Goal: Task Accomplishment & Management: Manage account settings

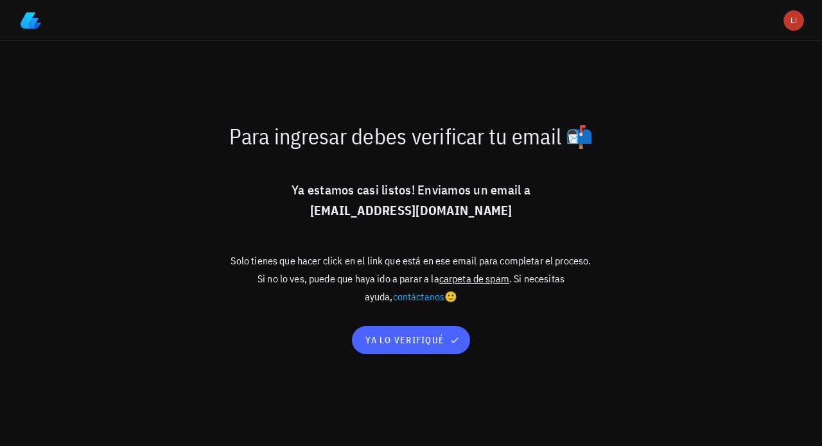
click at [420, 341] on span "ya lo verifiqué" at bounding box center [411, 340] width 92 height 12
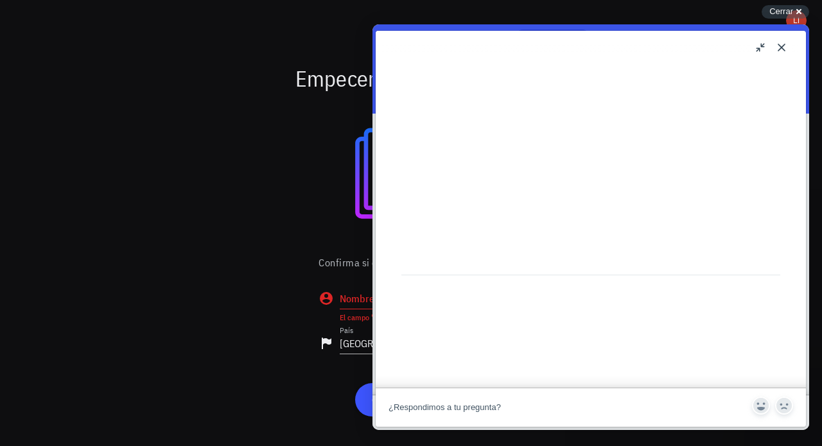
scroll to position [546, 0]
click at [782, 45] on button "Close" at bounding box center [781, 47] width 21 height 21
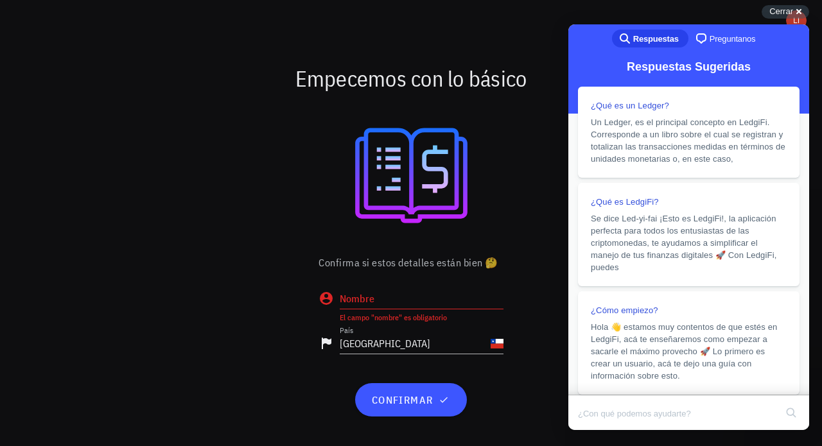
click at [420, 299] on input "Nombre" at bounding box center [422, 298] width 164 height 21
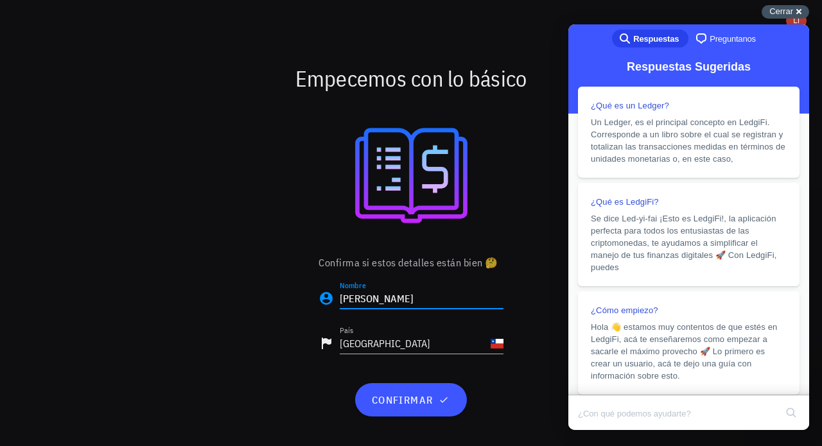
type input "[PERSON_NAME]"
click at [779, 10] on span "Cerrar" at bounding box center [781, 11] width 24 height 10
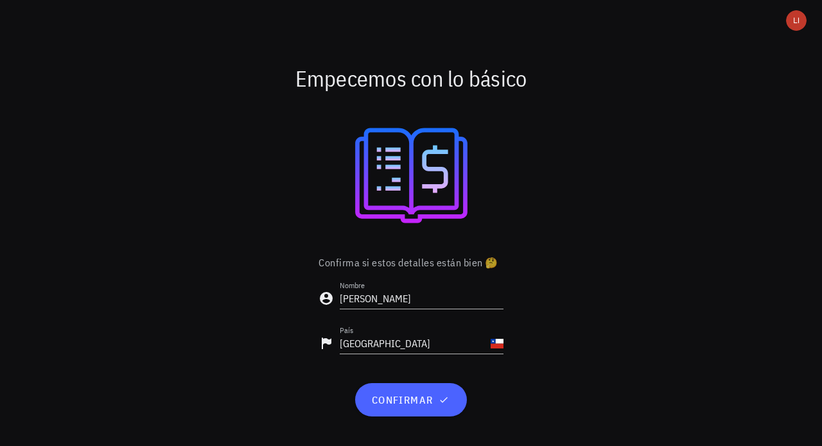
click at [440, 400] on icon "button" at bounding box center [443, 400] width 10 height 10
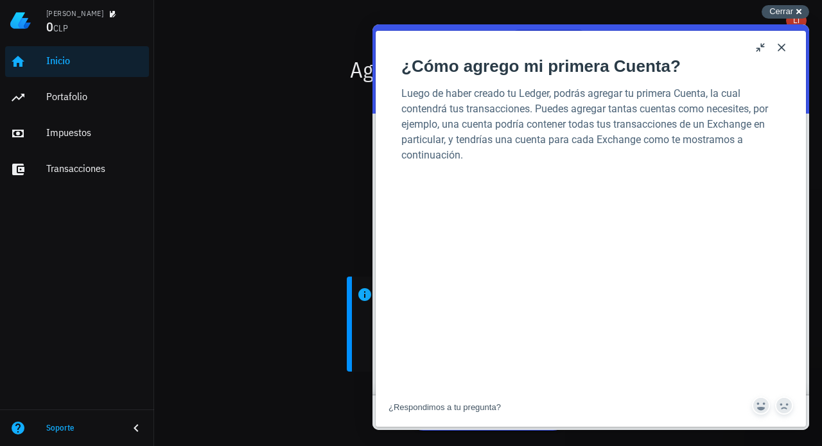
click at [792, 10] on span "Cerrar" at bounding box center [781, 11] width 24 height 10
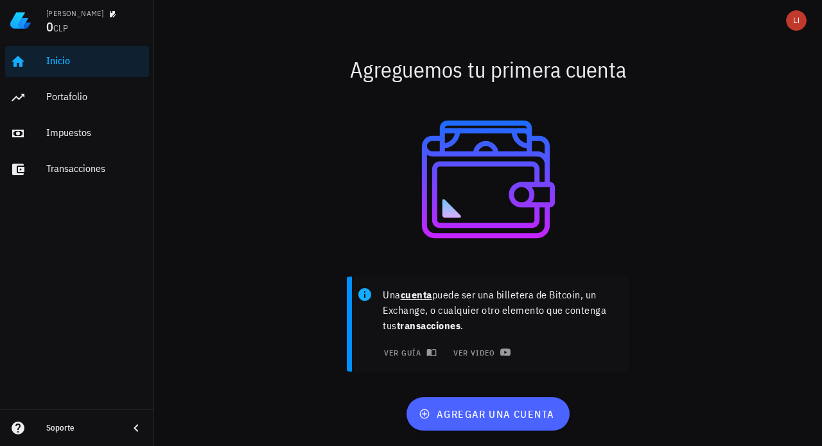
click at [523, 413] on span "agregar una cuenta" at bounding box center [487, 414] width 133 height 13
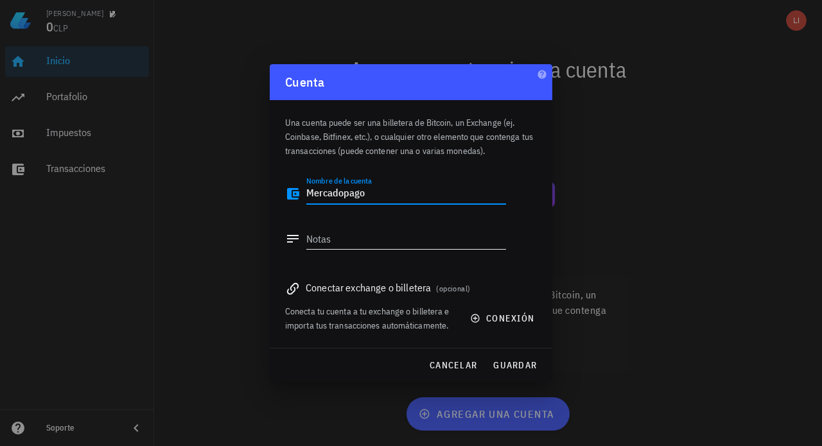
type textarea "Mercadopago"
click at [385, 243] on textarea "Notas" at bounding box center [406, 238] width 200 height 21
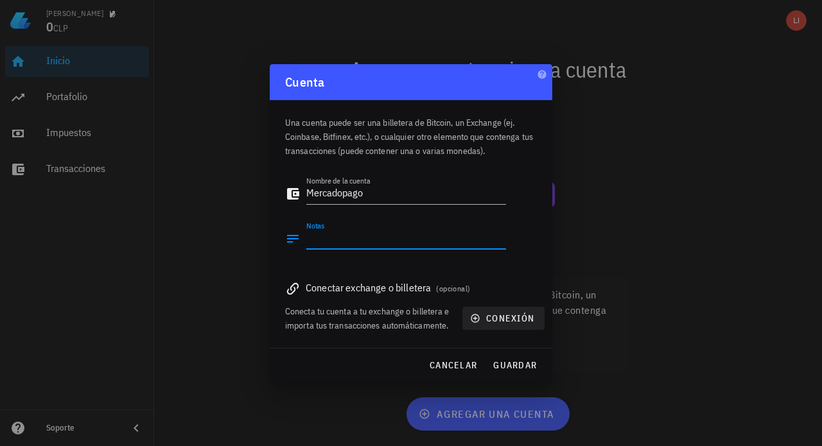
click at [478, 318] on icon "button" at bounding box center [475, 318] width 10 height 10
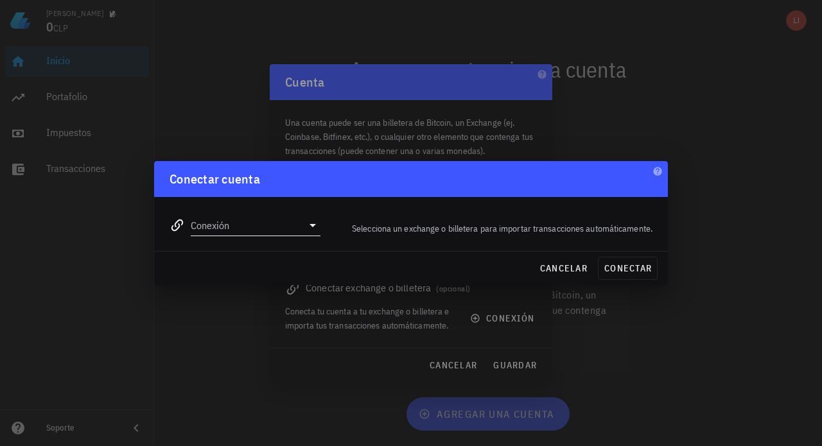
click at [309, 229] on icon at bounding box center [312, 225] width 15 height 15
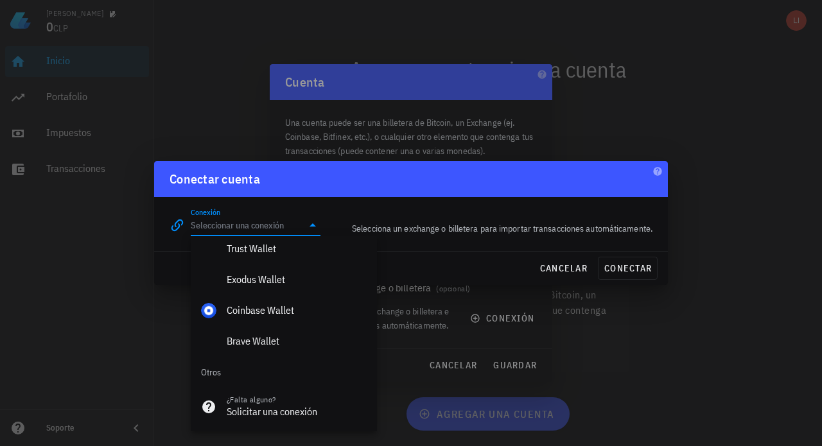
scroll to position [962, 0]
click at [641, 343] on div at bounding box center [411, 223] width 822 height 446
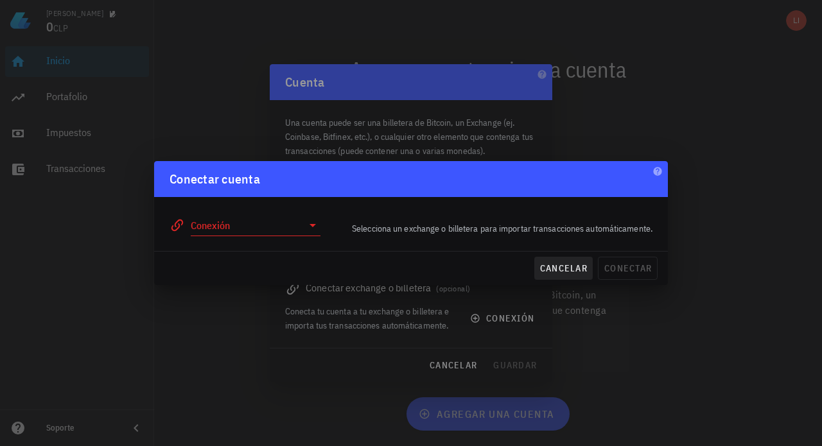
click at [570, 268] on span "cancelar" at bounding box center [563, 268] width 48 height 12
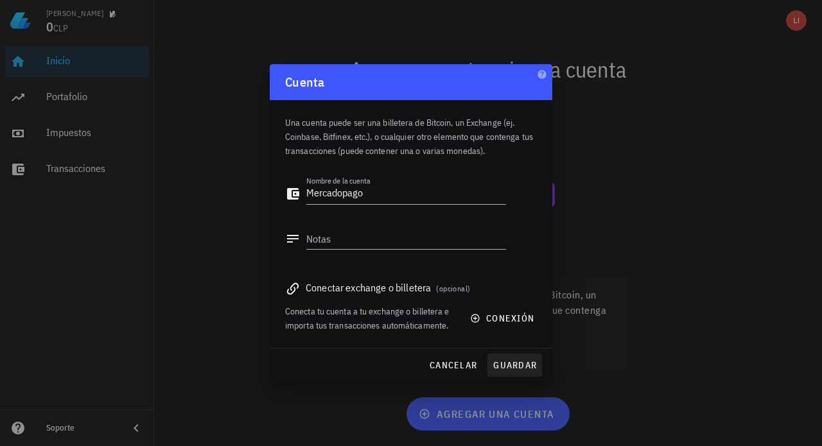
click at [521, 365] on span "guardar" at bounding box center [514, 365] width 44 height 12
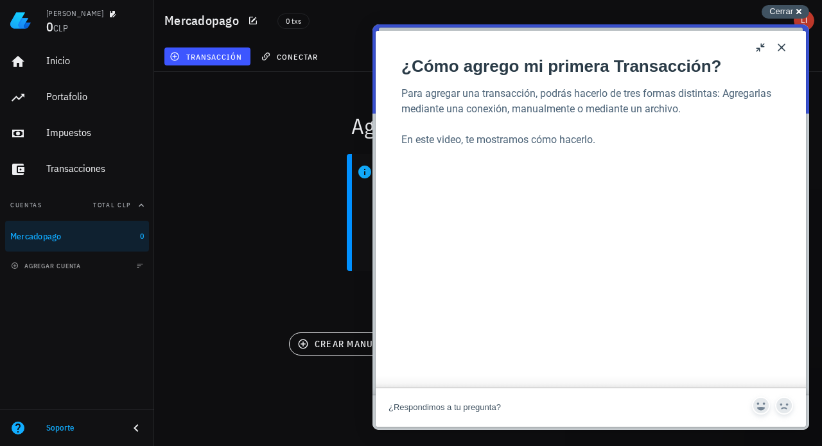
click at [792, 12] on span "Cerrar" at bounding box center [781, 11] width 24 height 10
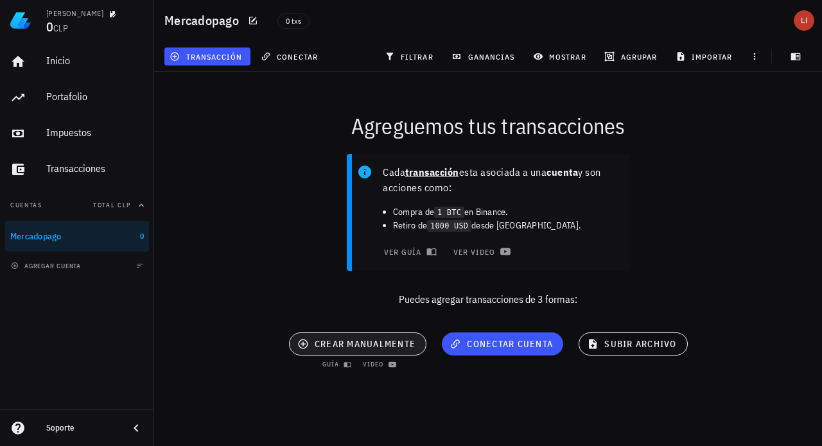
click at [379, 340] on span "crear manualmente" at bounding box center [358, 344] width 116 height 12
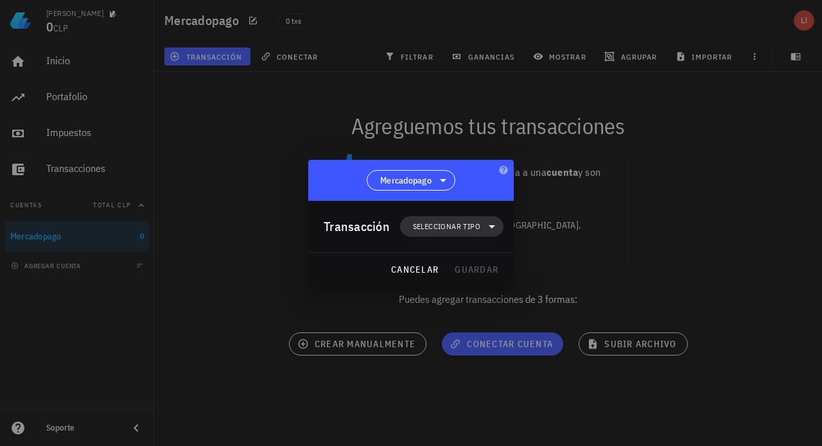
click at [486, 225] on icon at bounding box center [491, 226] width 15 height 15
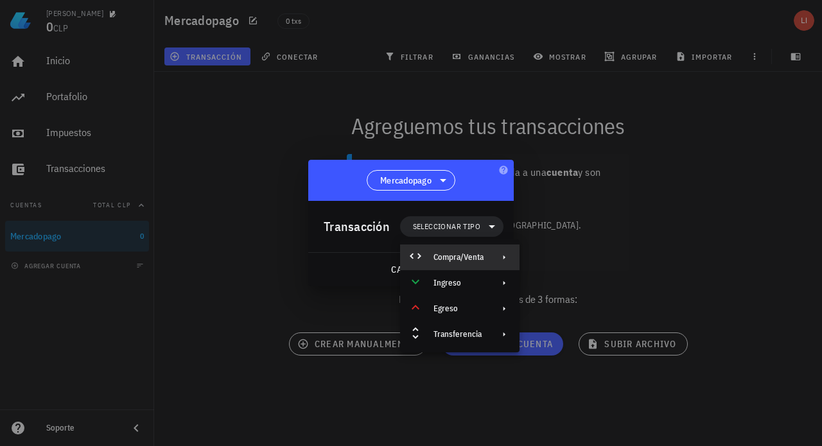
click at [471, 256] on div "Compra/Venta" at bounding box center [458, 257] width 50 height 10
click at [569, 259] on div "Compra/Venta" at bounding box center [591, 262] width 76 height 10
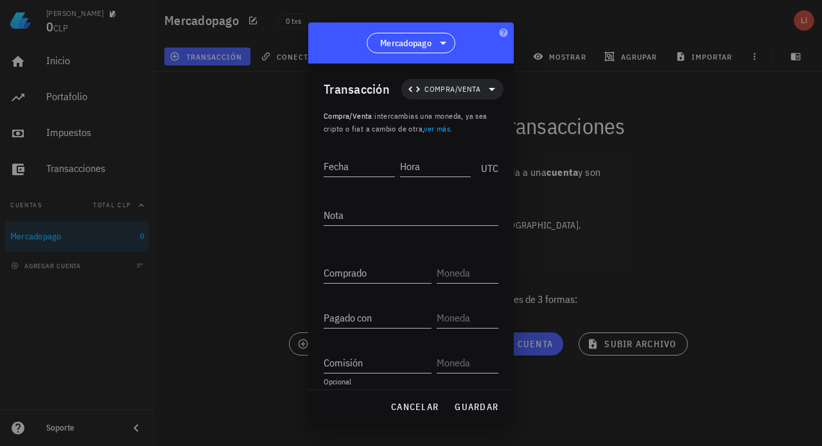
click at [444, 132] on link "ver más" at bounding box center [437, 129] width 26 height 10
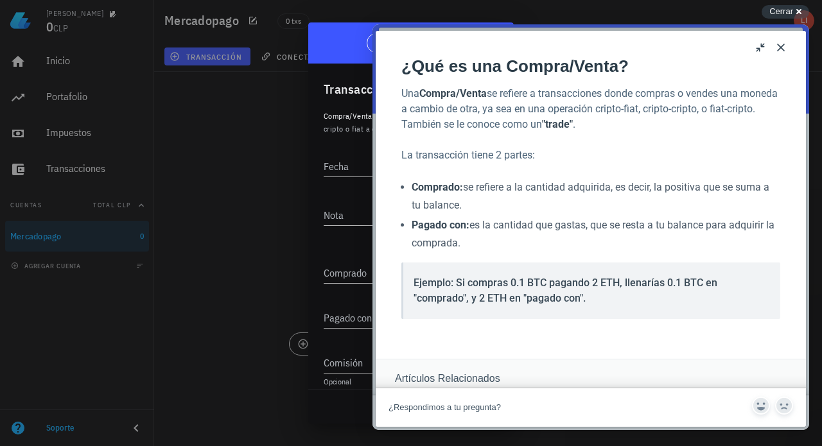
click at [781, 47] on button "Close" at bounding box center [780, 47] width 21 height 21
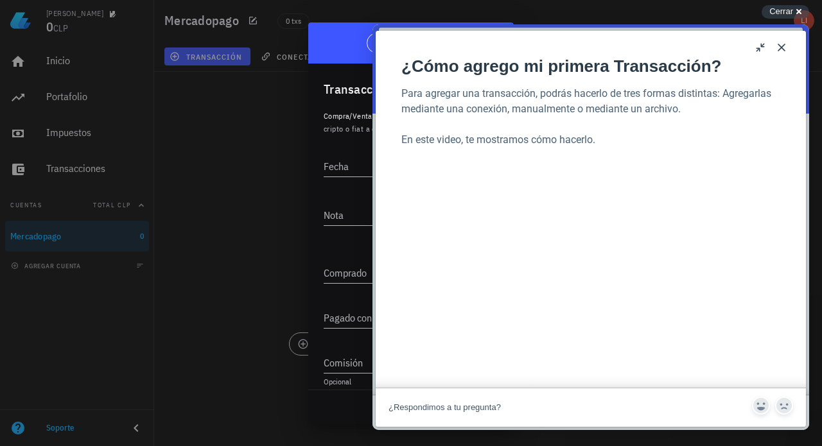
click at [783, 49] on button "Close" at bounding box center [781, 47] width 21 height 21
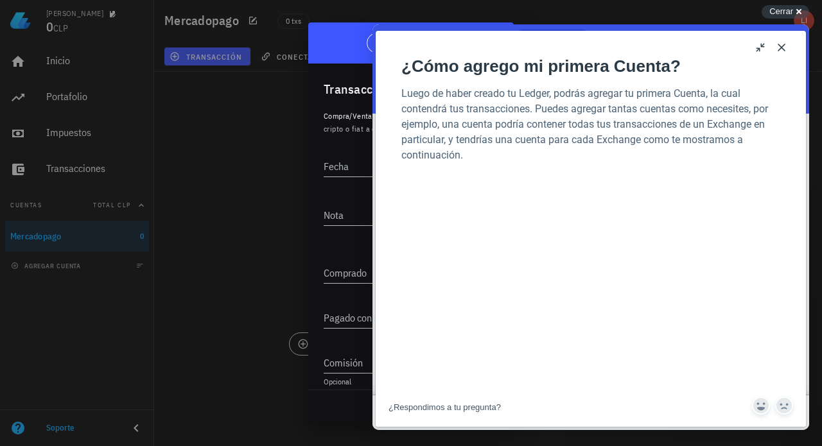
click at [781, 47] on button "Close" at bounding box center [781, 47] width 21 height 21
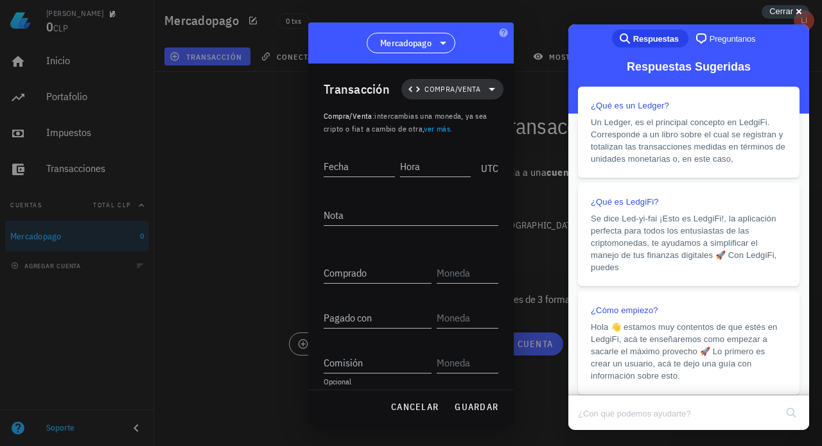
click at [475, 90] on span "Compra/Venta" at bounding box center [452, 89] width 87 height 21
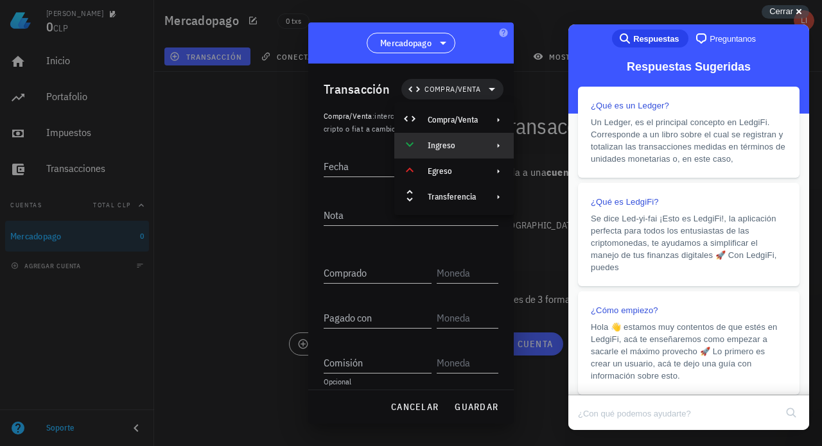
click at [454, 144] on div "Ingreso" at bounding box center [452, 146] width 50 height 10
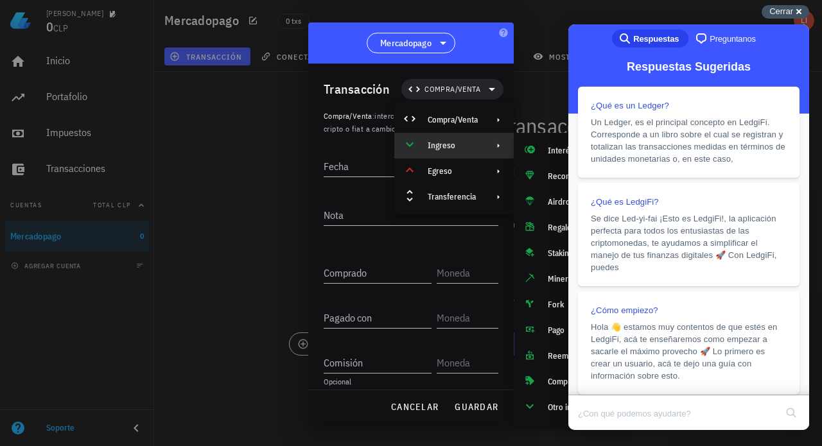
click at [793, 13] on div "Cerrar cross-small" at bounding box center [784, 11] width 47 height 13
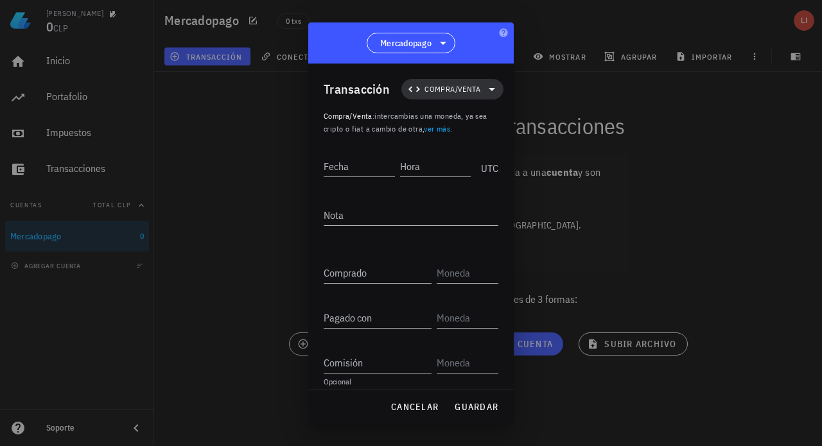
click at [452, 90] on span "Compra/Venta" at bounding box center [452, 89] width 56 height 13
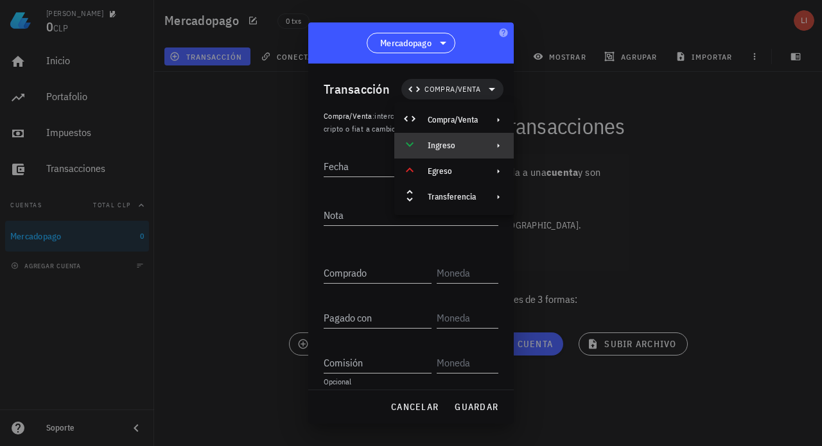
click at [453, 145] on div "Ingreso" at bounding box center [452, 146] width 50 height 10
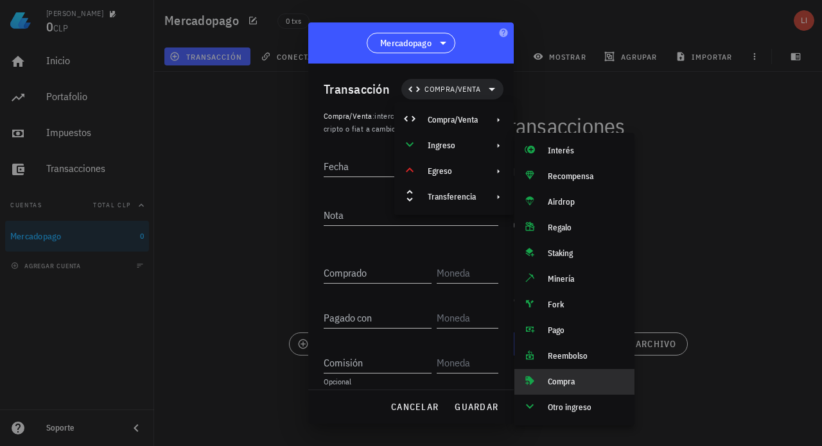
click at [567, 381] on div "Compra" at bounding box center [585, 382] width 76 height 10
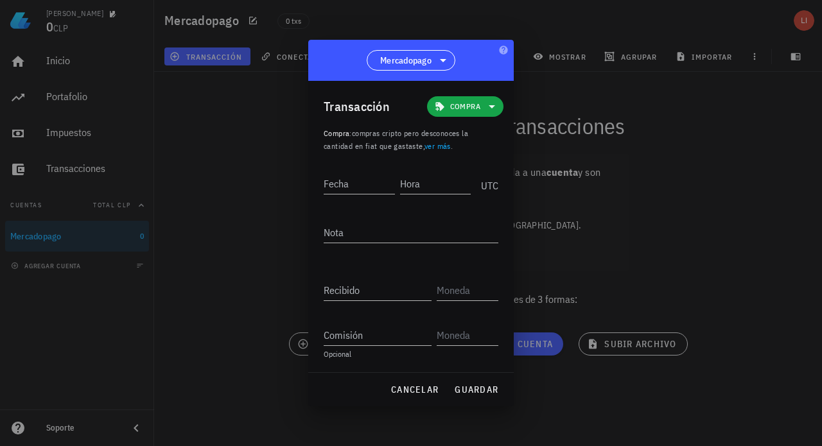
click at [444, 146] on link "ver más" at bounding box center [437, 146] width 26 height 10
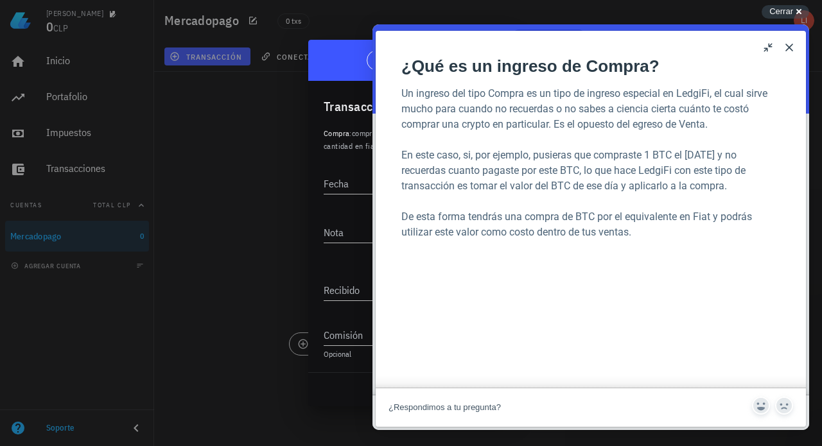
click at [789, 46] on button "Close" at bounding box center [789, 47] width 21 height 21
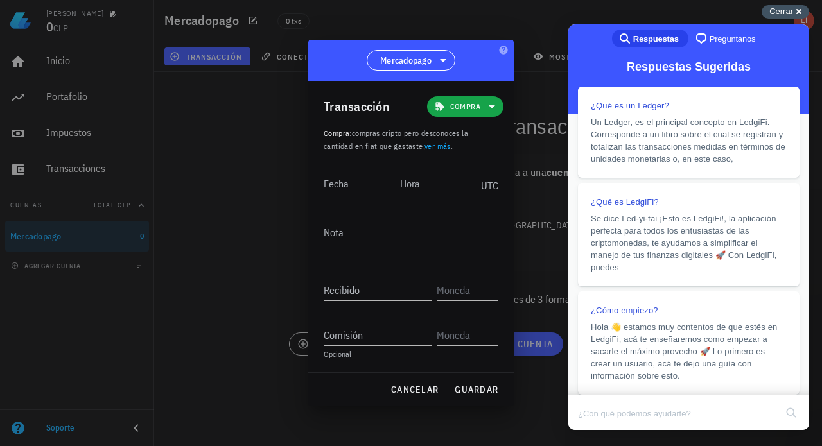
click at [783, 9] on span "Cerrar" at bounding box center [781, 11] width 24 height 10
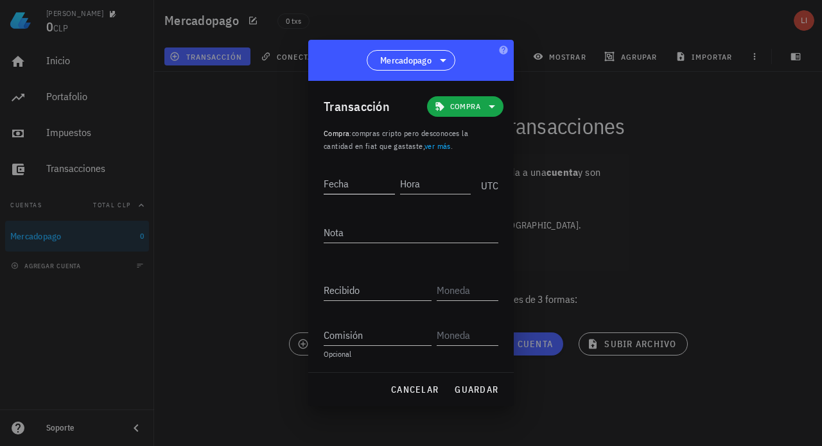
click at [352, 185] on input "Fecha" at bounding box center [358, 183] width 71 height 21
click at [375, 185] on input "Fecha" at bounding box center [359, 183] width 73 height 21
click at [449, 185] on input "Hora" at bounding box center [436, 183] width 69 height 21
click at [693, 148] on div at bounding box center [411, 223] width 822 height 446
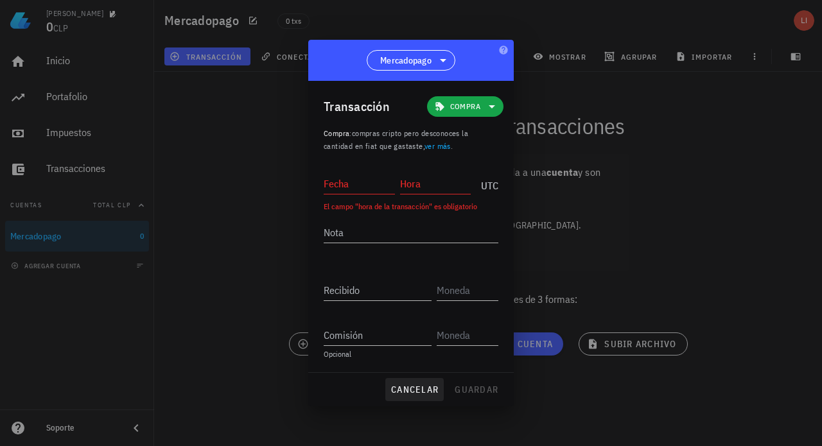
click at [418, 388] on span "cancelar" at bounding box center [414, 390] width 48 height 12
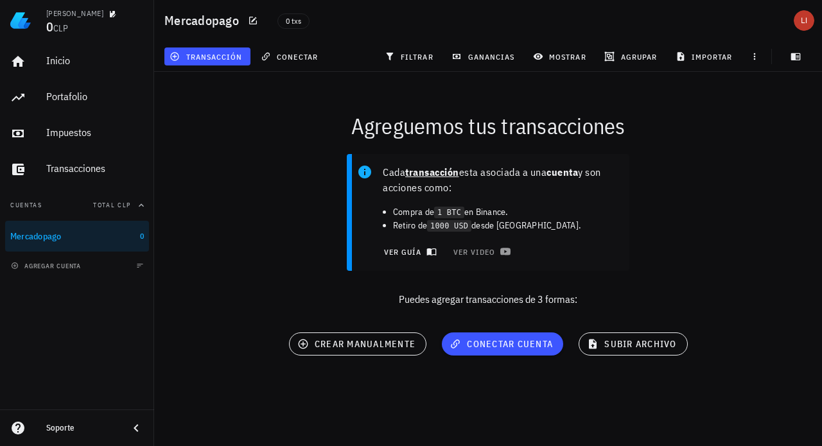
click at [411, 252] on span "ver guía" at bounding box center [408, 251] width 51 height 10
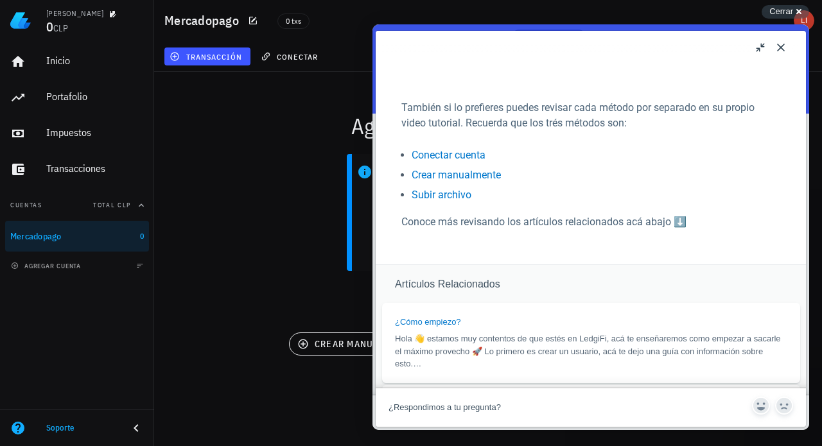
scroll to position [313, 0]
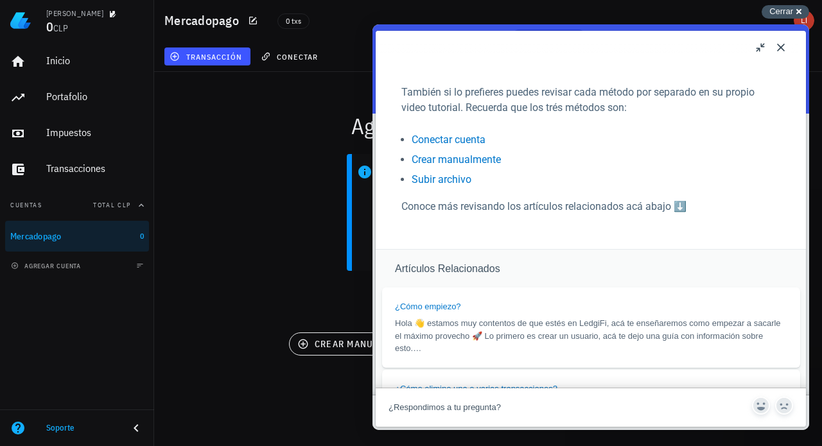
click at [786, 13] on span "Cerrar" at bounding box center [781, 11] width 24 height 10
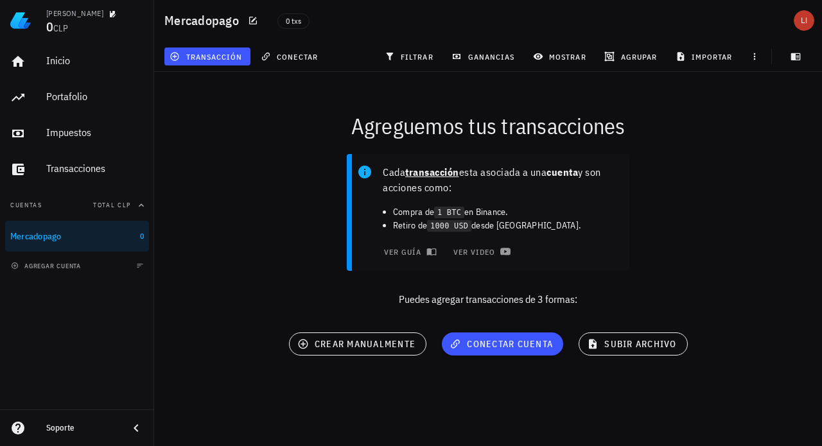
scroll to position [0, 0]
